Goal: Transaction & Acquisition: Book appointment/travel/reservation

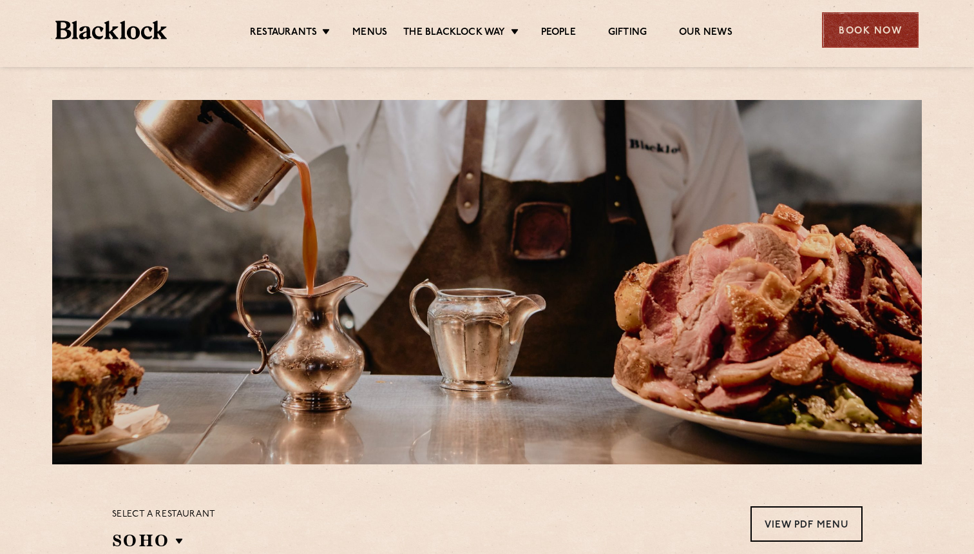
click at [879, 15] on div "Book Now" at bounding box center [870, 29] width 97 height 35
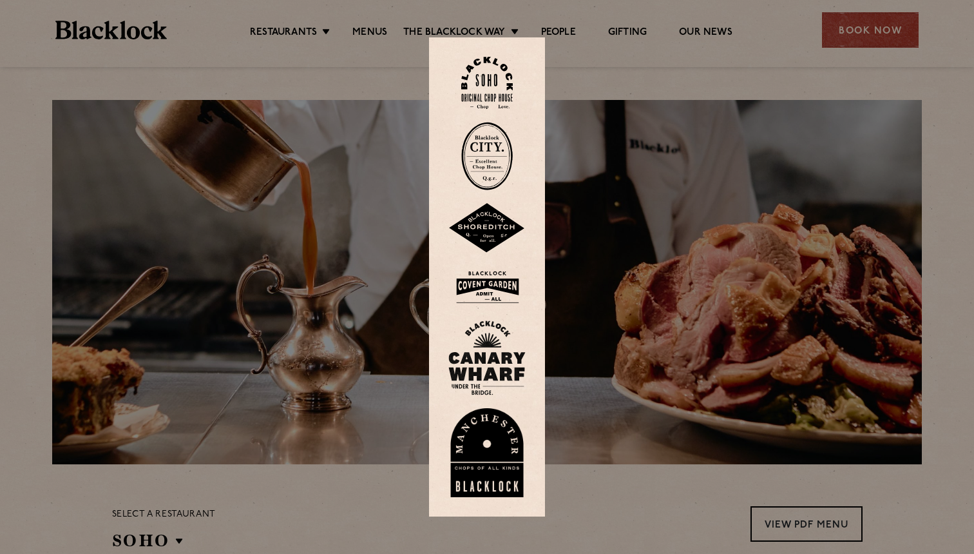
click at [613, 68] on div at bounding box center [487, 277] width 974 height 554
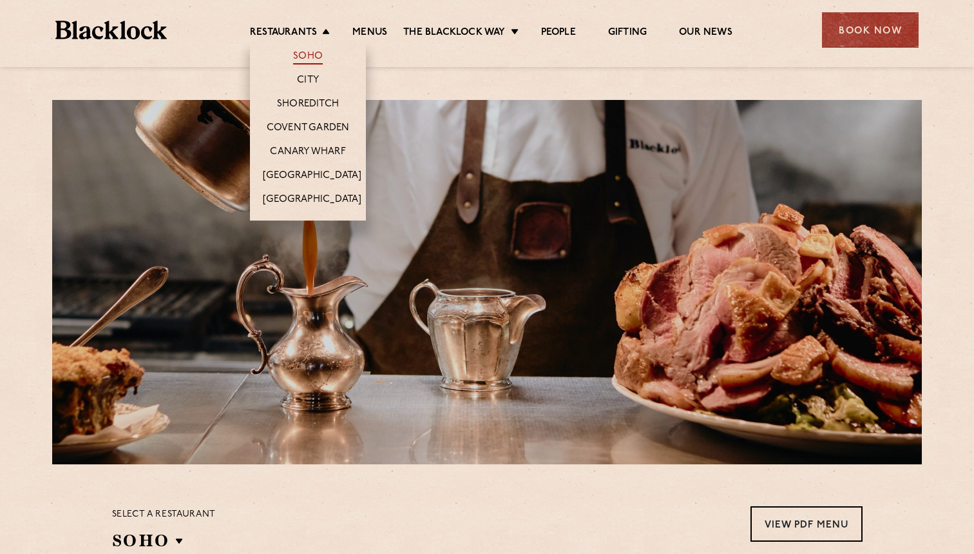
click at [310, 56] on link "Soho" at bounding box center [308, 57] width 30 height 14
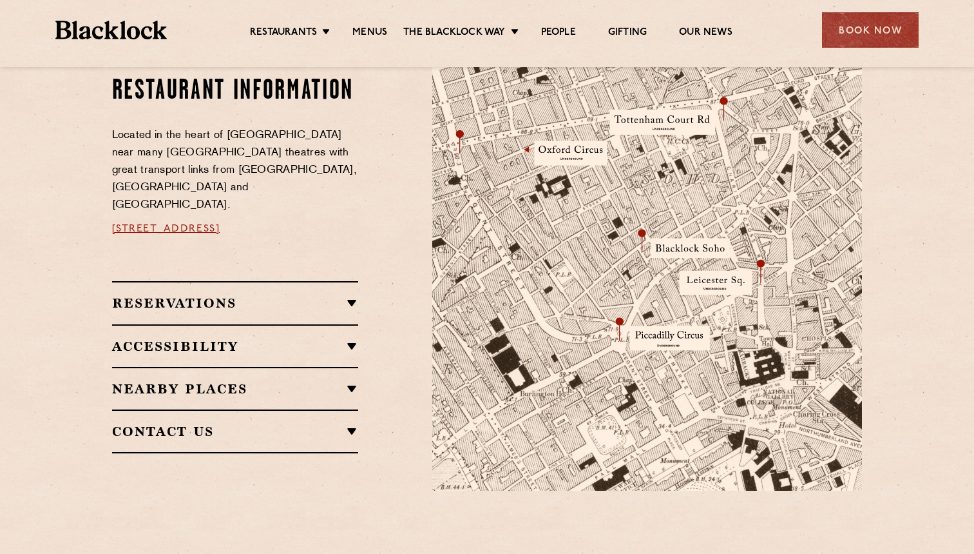
scroll to position [731, 0]
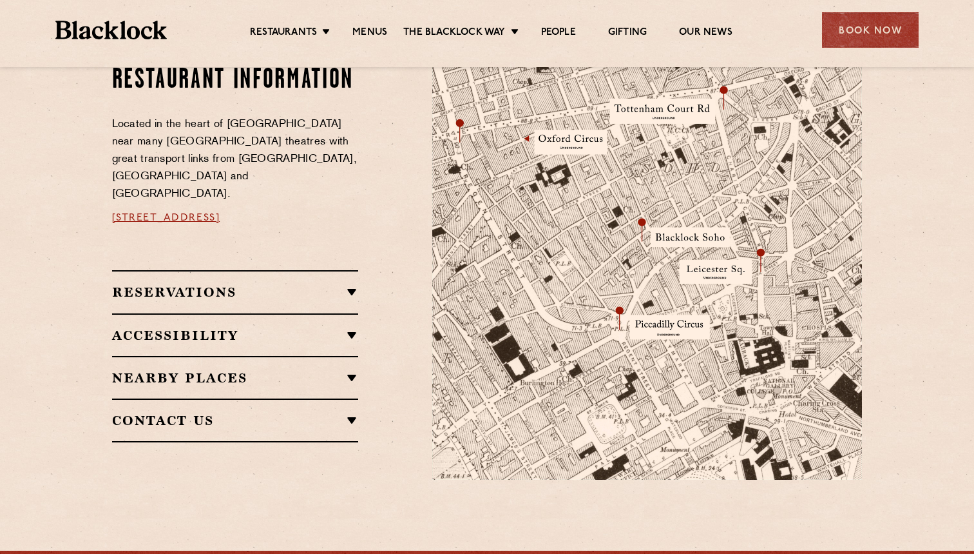
click at [325, 270] on div "Reservations RESERVATIONS We take reservations in Soho whilst always leaving a …" at bounding box center [235, 291] width 247 height 43
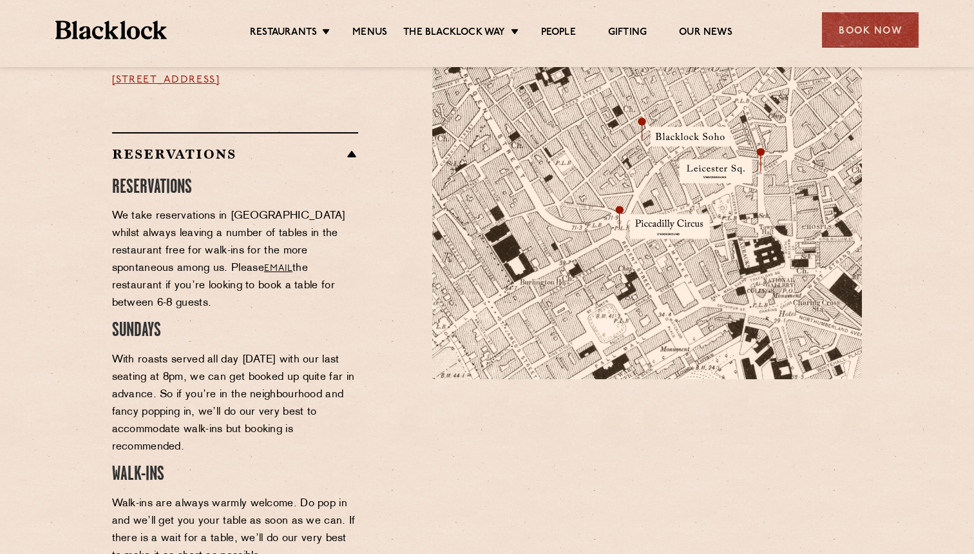
scroll to position [836, 0]
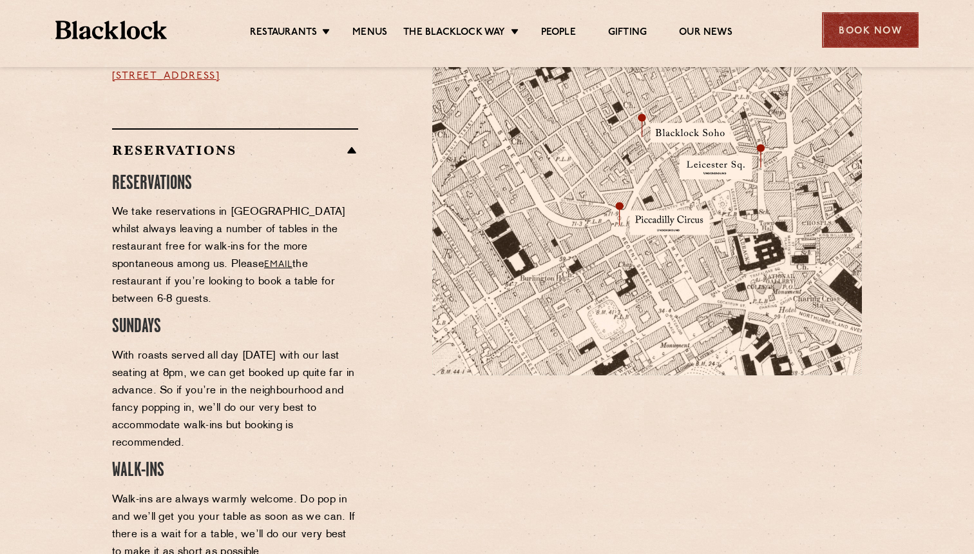
click at [855, 21] on div "Book Now" at bounding box center [870, 29] width 97 height 35
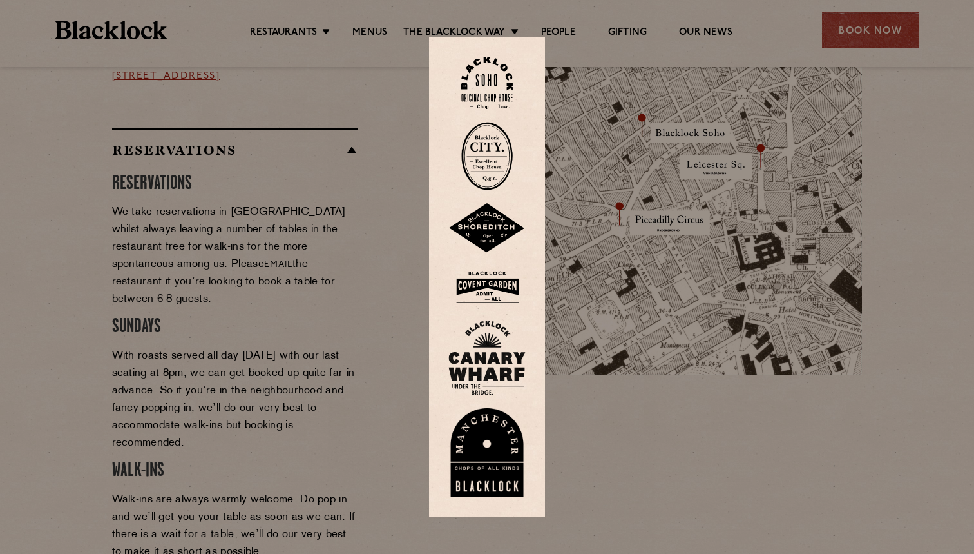
click at [495, 81] on img at bounding box center [487, 83] width 52 height 52
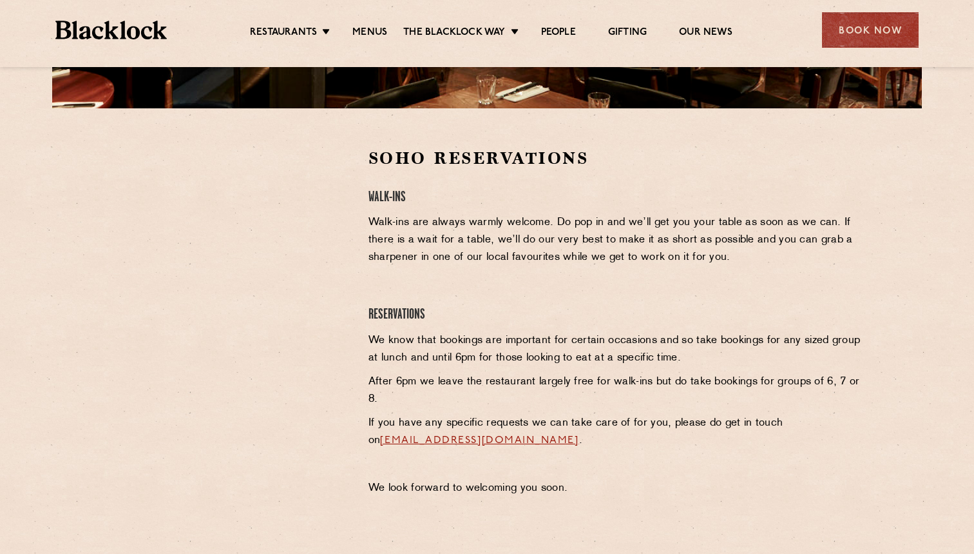
scroll to position [348, 0]
